Goal: Check status: Check status

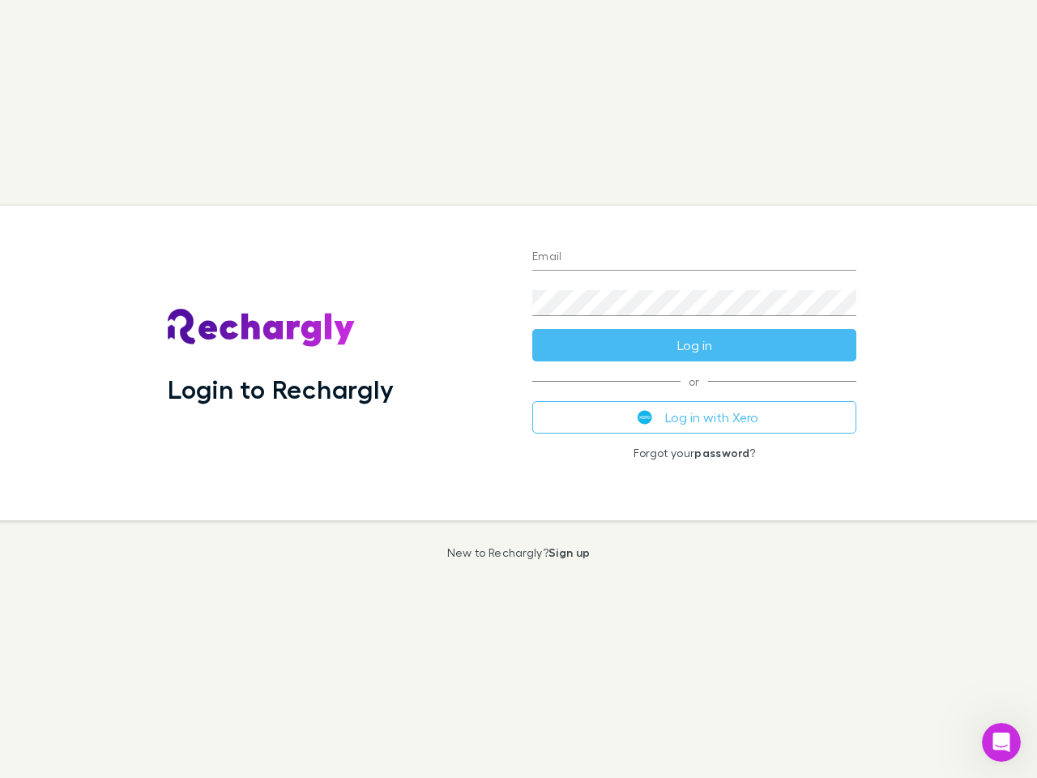
click at [519, 389] on div "Login to Rechargly" at bounding box center [337, 363] width 365 height 314
click at [694, 258] on input "Email" at bounding box center [694, 258] width 324 height 26
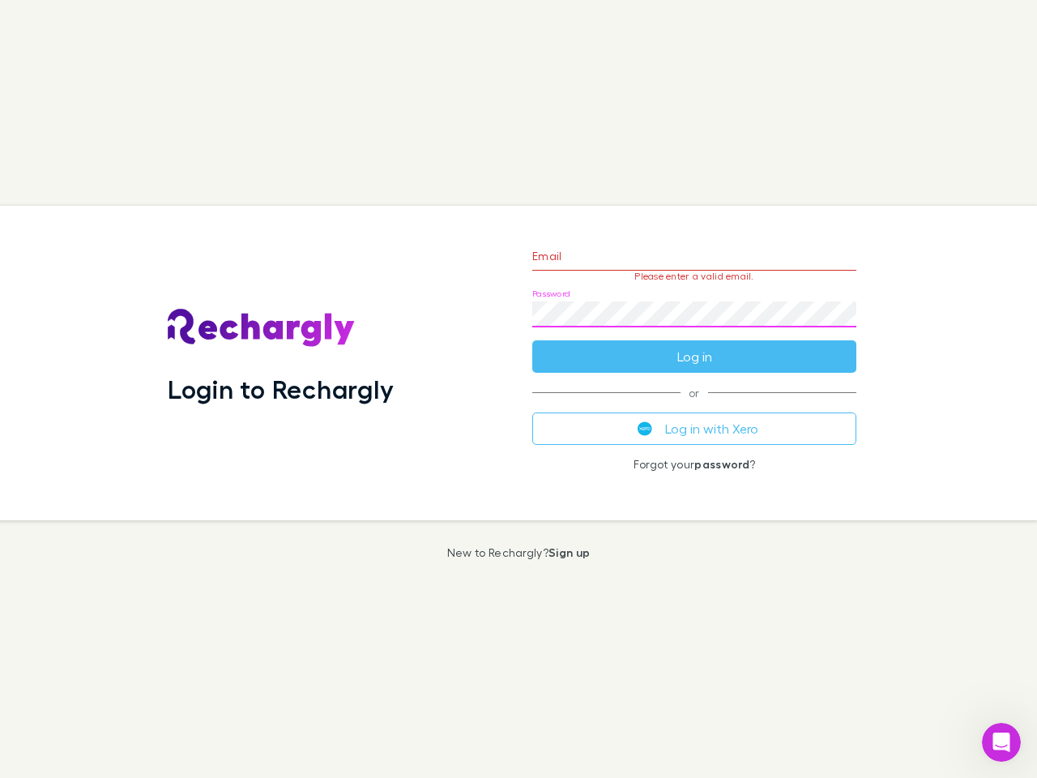
click at [694, 345] on form "Email Please enter a valid email. Password Log in" at bounding box center [694, 302] width 324 height 141
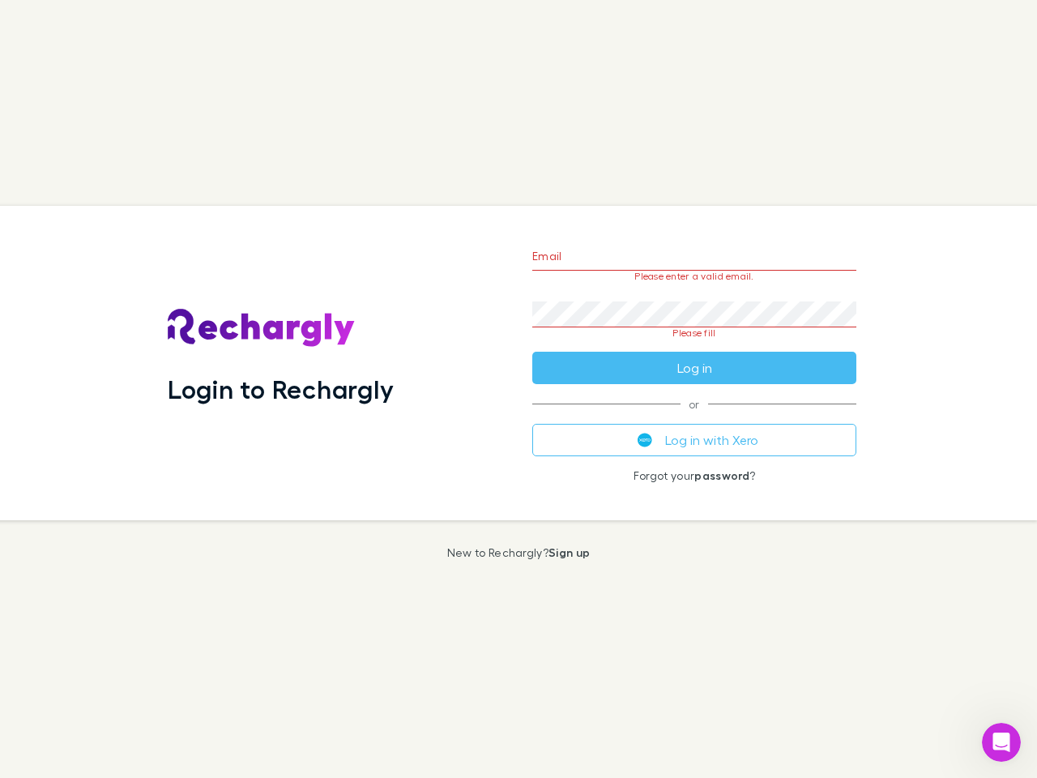
click at [694, 417] on div "Email Please enter a valid email. Password Please fill Log in or Log in with Xe…" at bounding box center [694, 363] width 350 height 314
